Goal: Task Accomplishment & Management: Complete application form

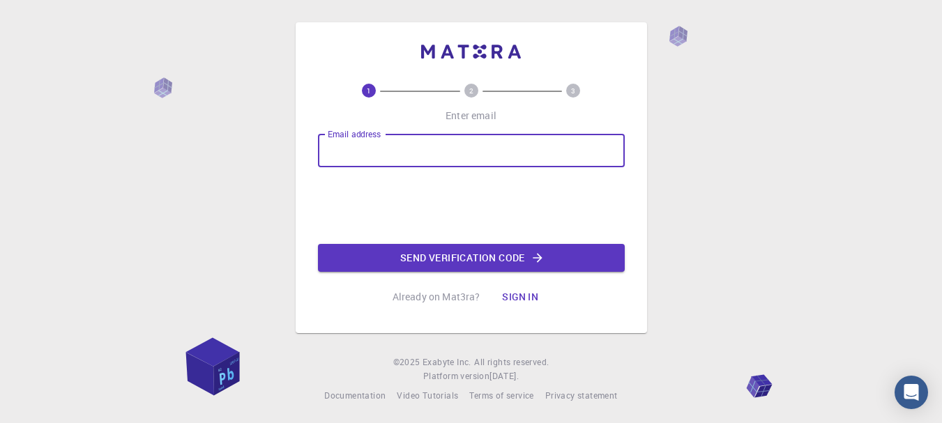
click at [410, 144] on input "Email address" at bounding box center [471, 150] width 307 height 33
type input "[EMAIL_ADDRESS][DOMAIN_NAME]"
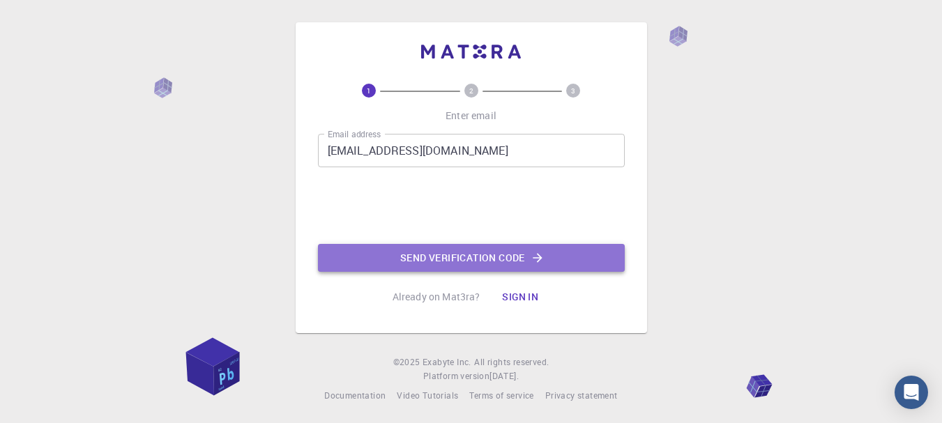
click at [526, 252] on button "Send verification code" at bounding box center [471, 258] width 307 height 28
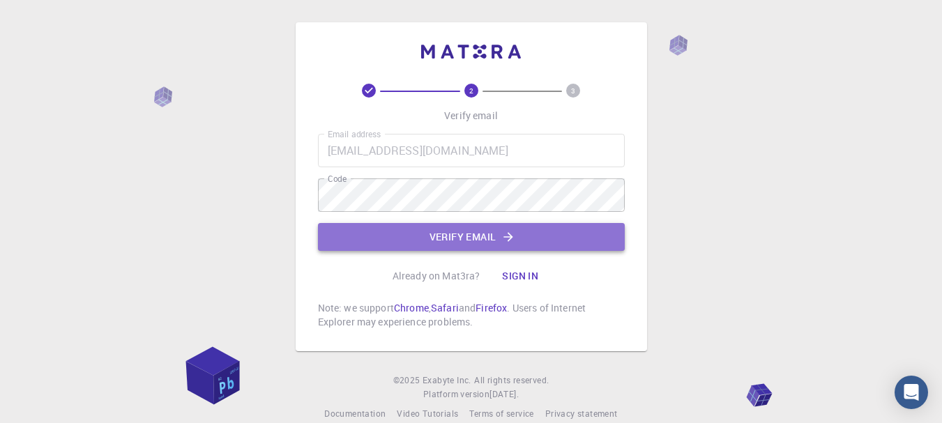
click at [442, 239] on button "Verify email" at bounding box center [471, 237] width 307 height 28
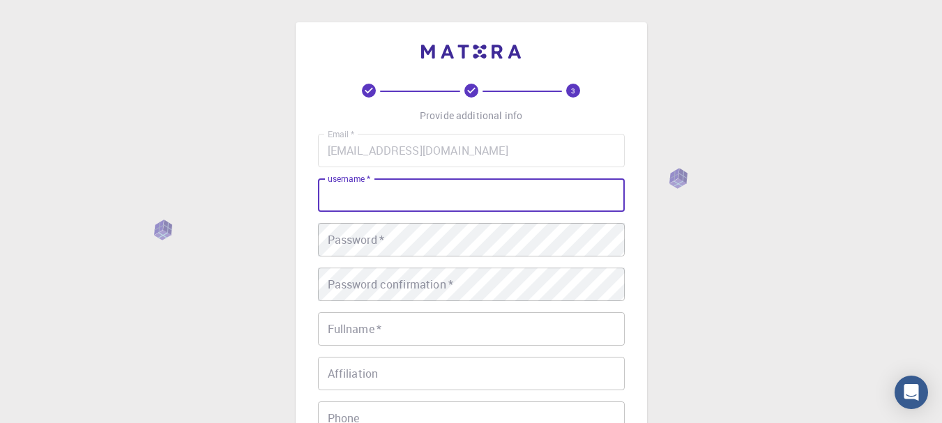
click at [384, 209] on input "username   *" at bounding box center [471, 195] width 307 height 33
type input "mcilla"
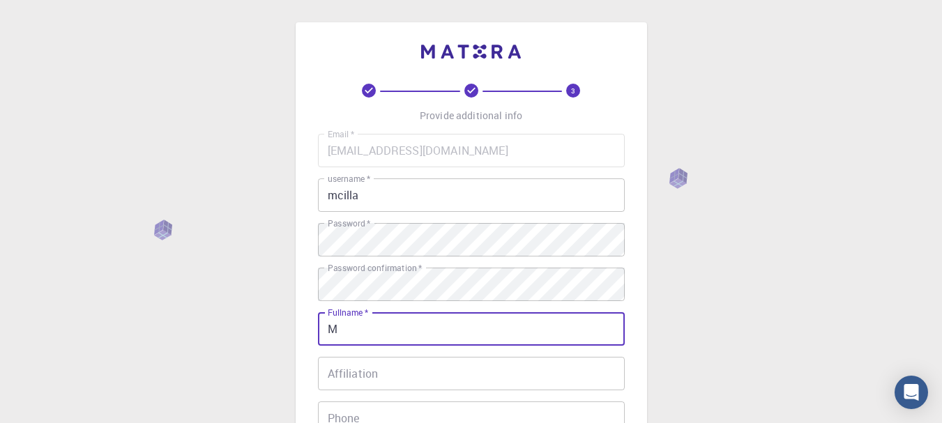
type input "[PERSON_NAME] STROZI [PERSON_NAME]"
type input "71997040099"
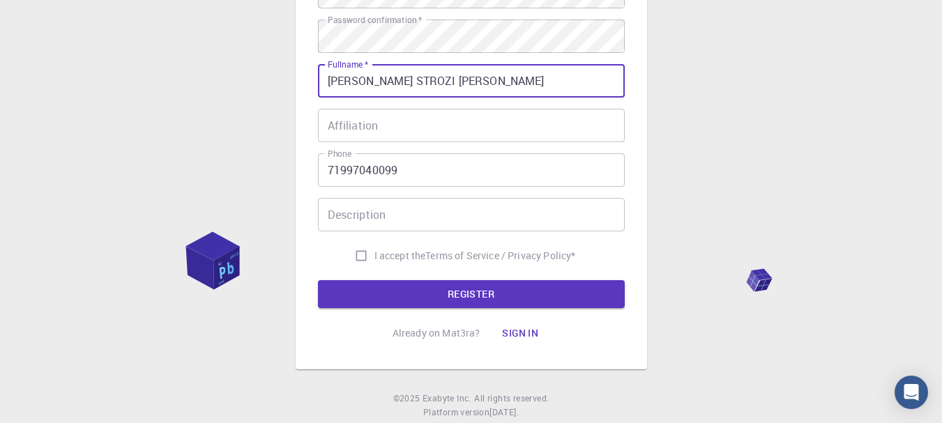
scroll to position [256, 0]
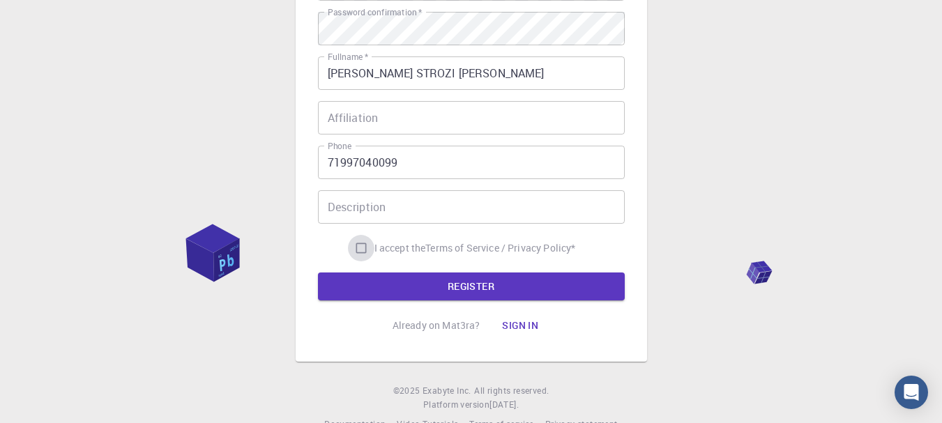
click at [362, 248] on input "I accept the Terms of Service / Privacy Policy *" at bounding box center [361, 248] width 27 height 27
checkbox input "true"
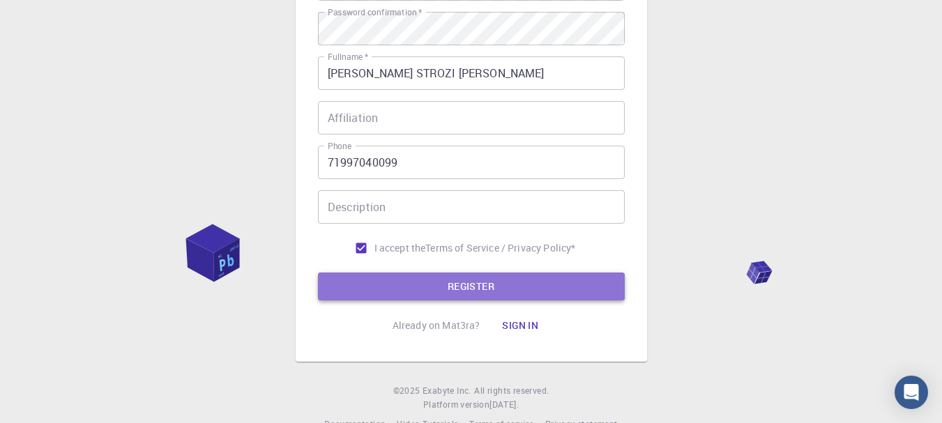
click at [476, 289] on button "REGISTER" at bounding box center [471, 287] width 307 height 28
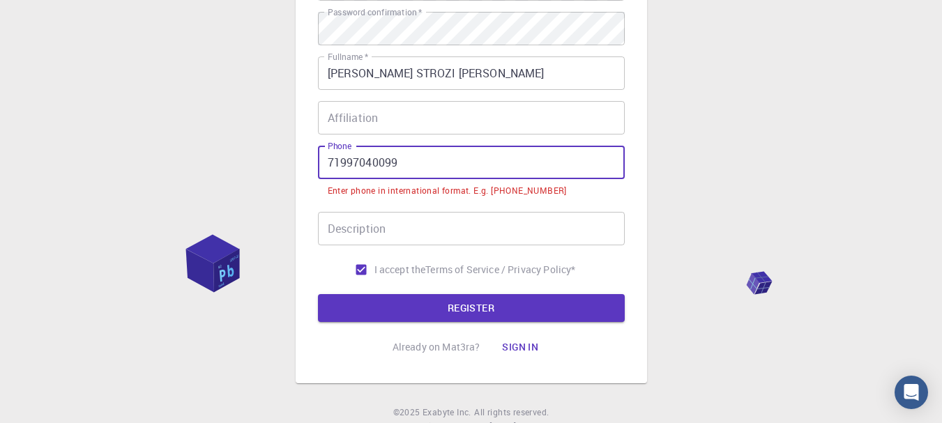
click at [327, 165] on input "71997040099" at bounding box center [471, 162] width 307 height 33
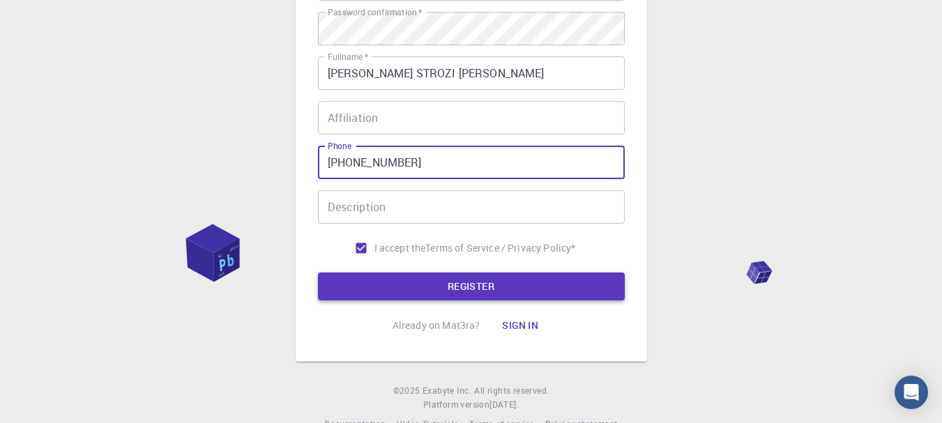
type input "[PHONE_NUMBER]"
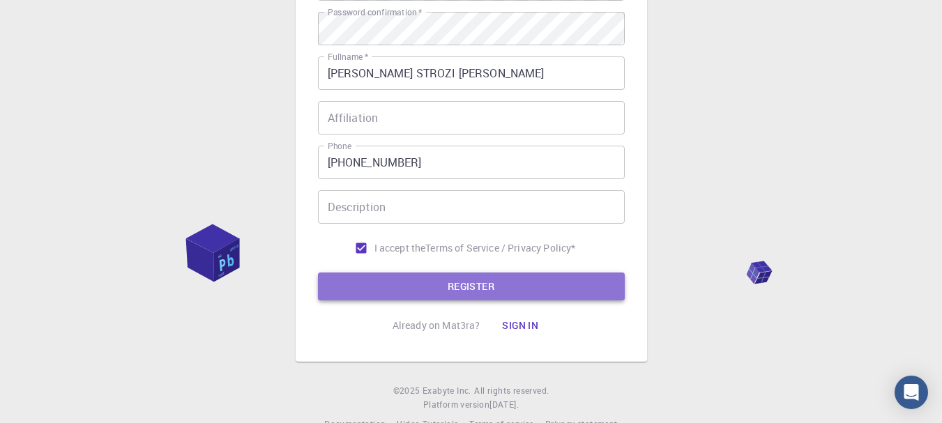
click at [427, 290] on button "REGISTER" at bounding box center [471, 287] width 307 height 28
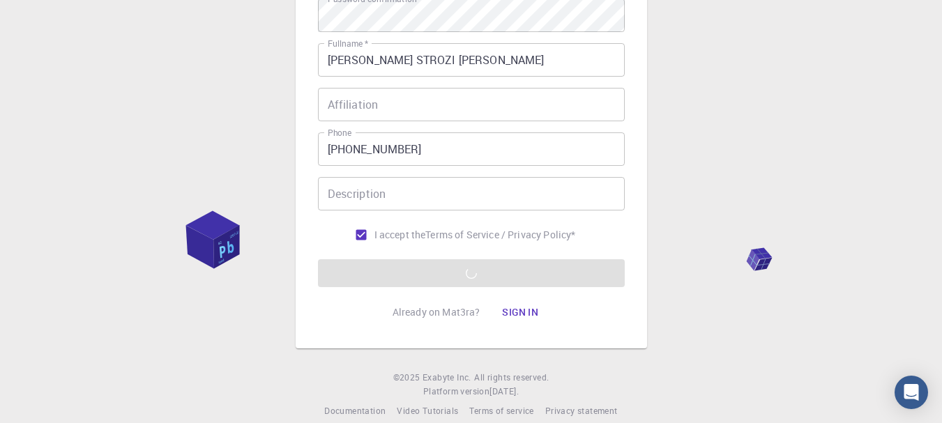
scroll to position [287, 0]
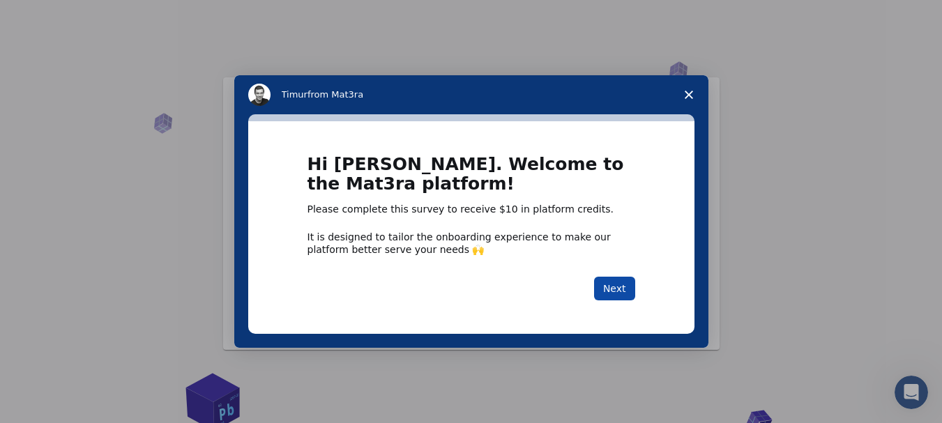
click at [614, 289] on button "Next" at bounding box center [614, 289] width 41 height 24
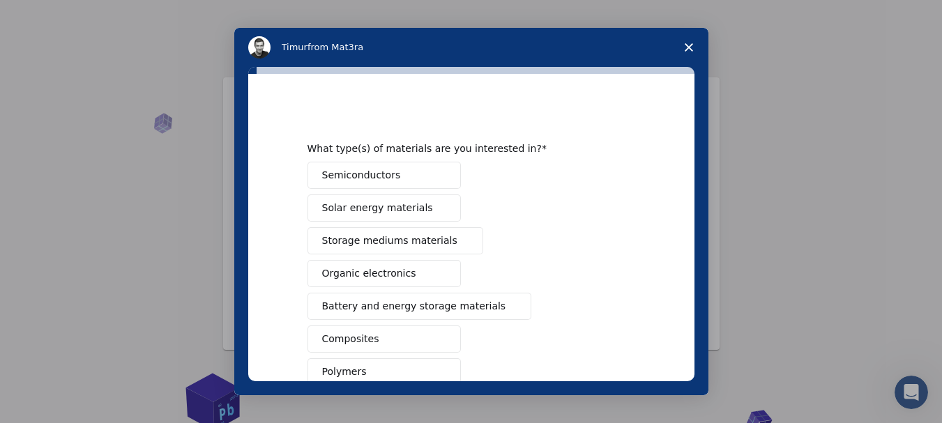
click at [373, 336] on button "Composites" at bounding box center [384, 339] width 153 height 27
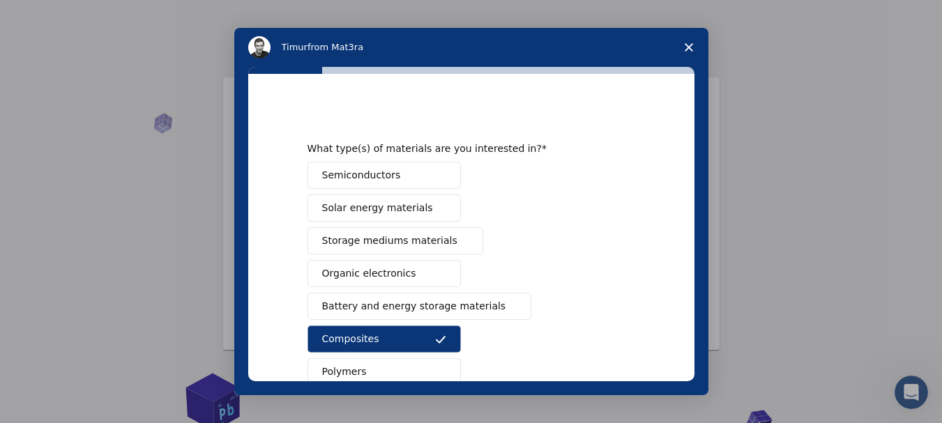
click at [458, 242] on span "Intercom messenger" at bounding box center [463, 241] width 11 height 11
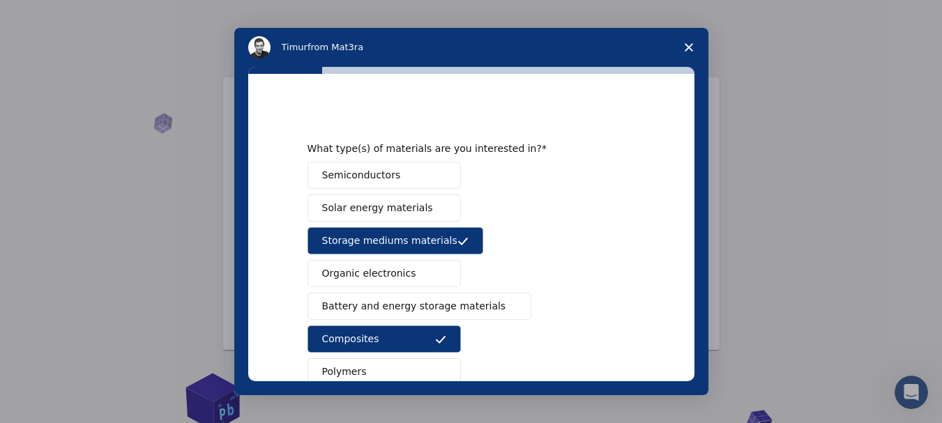
click at [458, 242] on icon "Intercom messenger" at bounding box center [463, 241] width 11 height 11
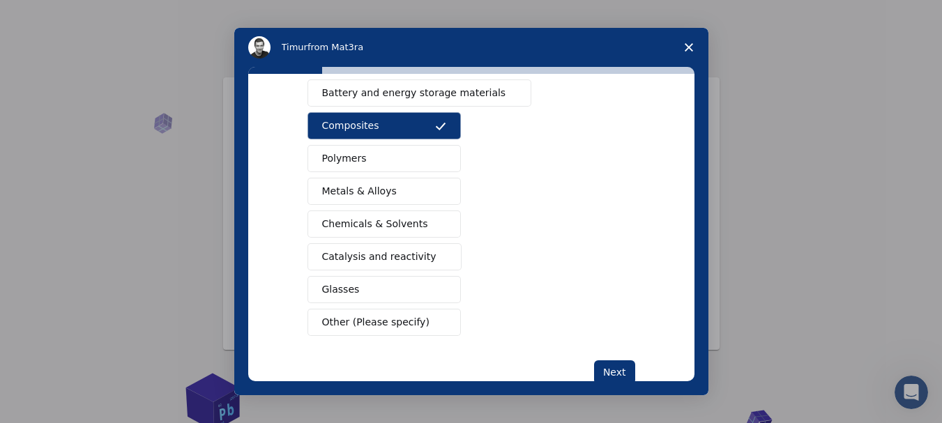
scroll to position [225, 0]
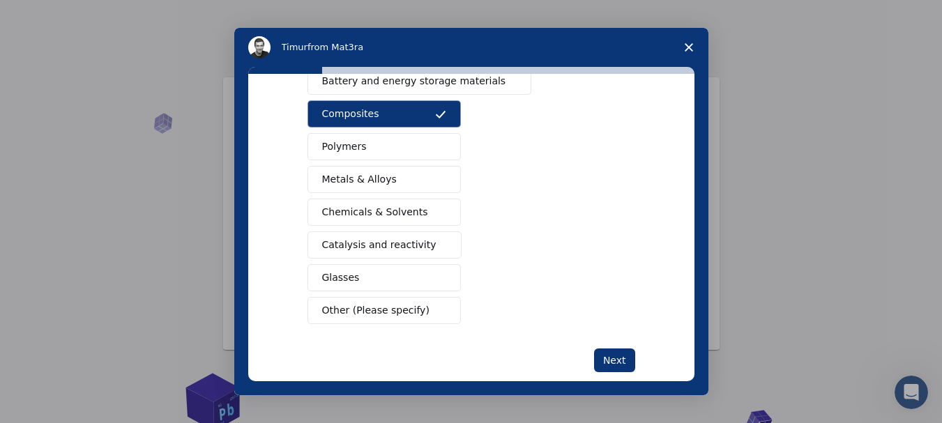
click at [322, 278] on span "Glasses" at bounding box center [341, 278] width 38 height 15
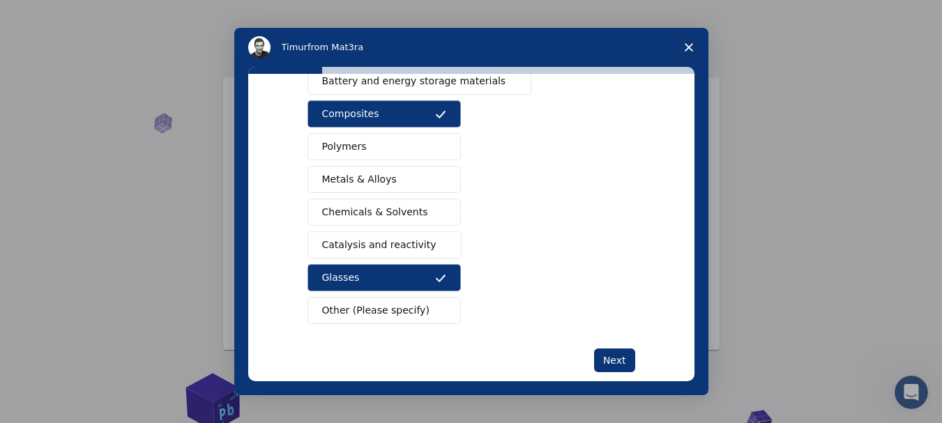
click at [386, 308] on span "Other (Please specify)" at bounding box center [375, 310] width 107 height 15
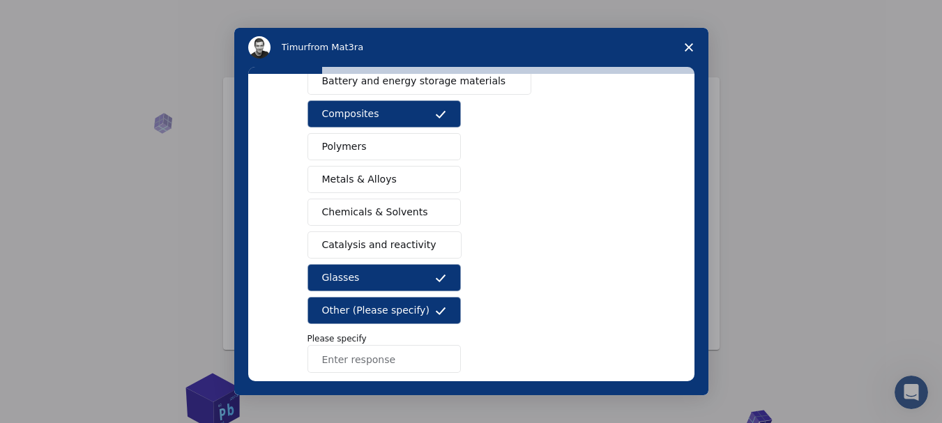
click at [364, 363] on input "Enter response" at bounding box center [384, 359] width 153 height 28
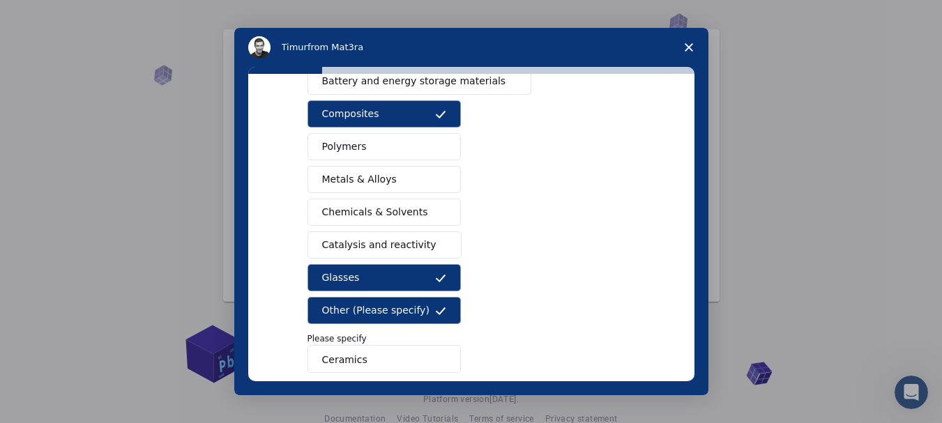
scroll to position [0, 0]
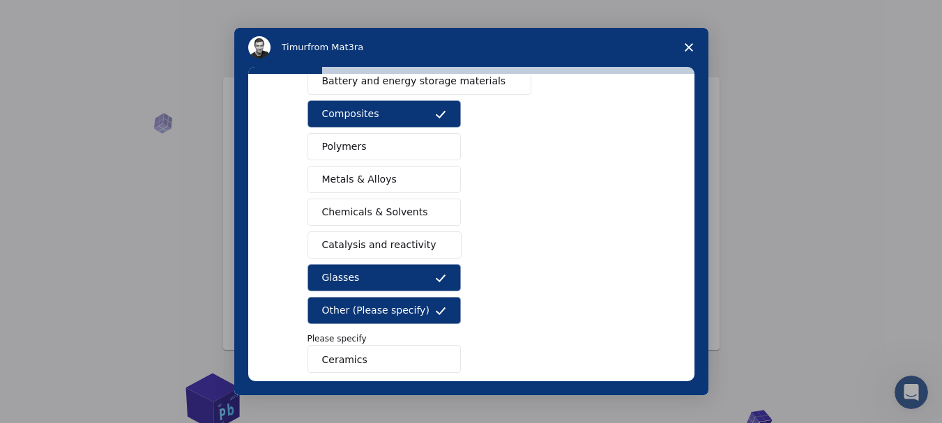
drag, startPoint x: 950, startPoint y: 230, endPoint x: 938, endPoint y: 195, distance: 37.1
type input "Ceramics"
click at [686, 43] on icon "Close survey" at bounding box center [689, 47] width 8 height 8
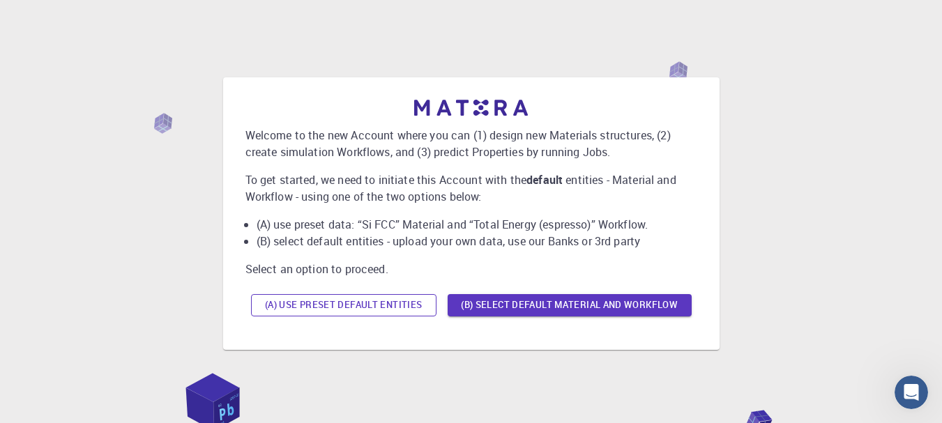
click at [389, 304] on button "(A) Use preset default entities" at bounding box center [344, 305] width 186 height 22
